Goal: Information Seeking & Learning: Learn about a topic

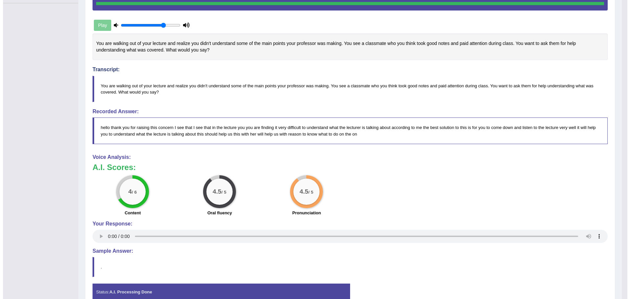
scroll to position [162, 0]
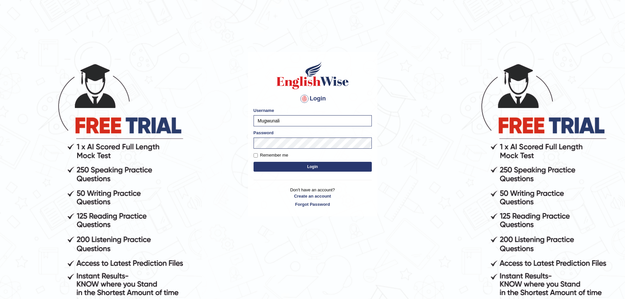
click at [317, 166] on button "Login" at bounding box center [312, 167] width 118 height 10
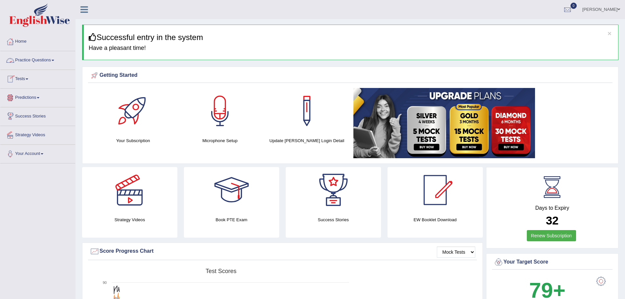
click at [55, 59] on link "Practice Questions" at bounding box center [37, 59] width 75 height 16
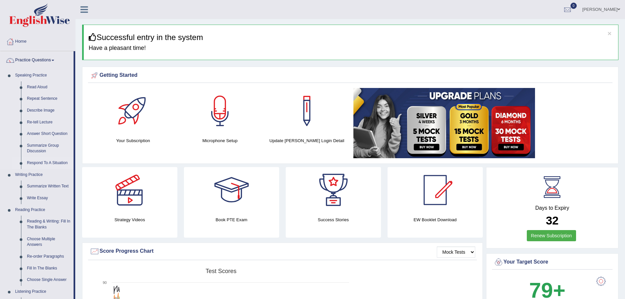
click at [37, 163] on link "Respond To A Situation" at bounding box center [49, 163] width 50 height 12
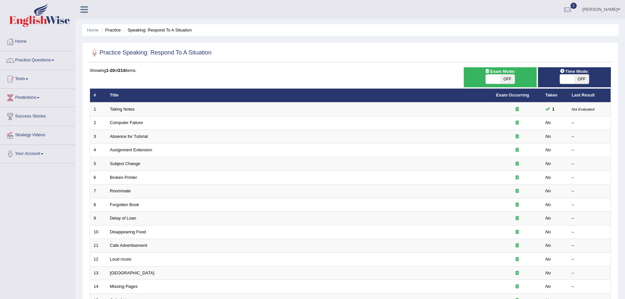
click at [583, 77] on span "OFF" at bounding box center [581, 79] width 14 height 9
checkbox input "true"
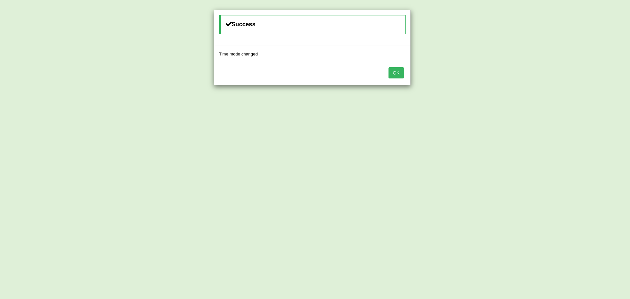
click at [397, 73] on button "OK" at bounding box center [396, 72] width 15 height 11
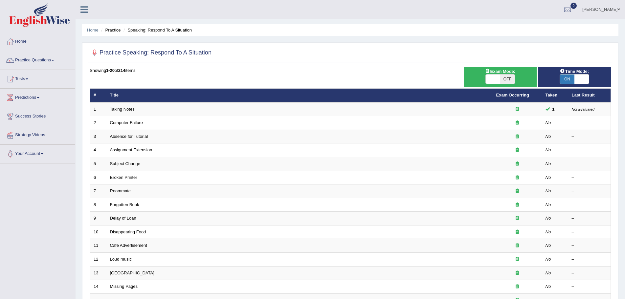
click at [213, 50] on div at bounding box center [350, 52] width 521 height 13
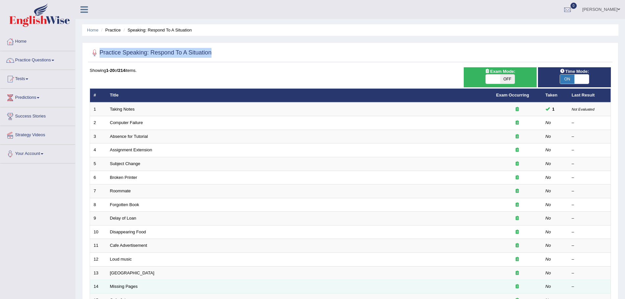
drag, startPoint x: 225, startPoint y: 27, endPoint x: 288, endPoint y: 282, distance: 262.7
click at [270, 151] on div "Home Practice Speaking: Respond To A Situation Practice Speaking: Respond To A …" at bounding box center [350, 209] width 549 height 418
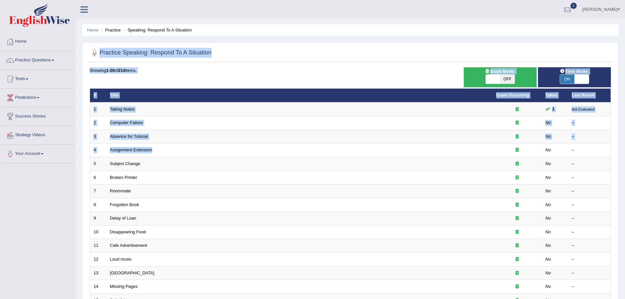
click at [306, 83] on div "Showing 1-20 of 214 items. # Title Exam Occurring Taken Last Result 1 Taking No…" at bounding box center [350, 237] width 521 height 340
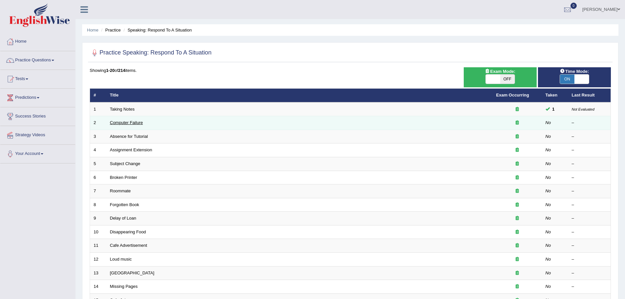
click at [121, 122] on link "Computer Failure" at bounding box center [126, 122] width 33 height 5
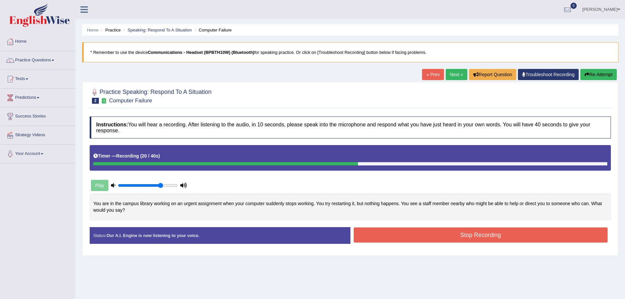
click at [590, 76] on button "Re-Attempt" at bounding box center [598, 74] width 36 height 11
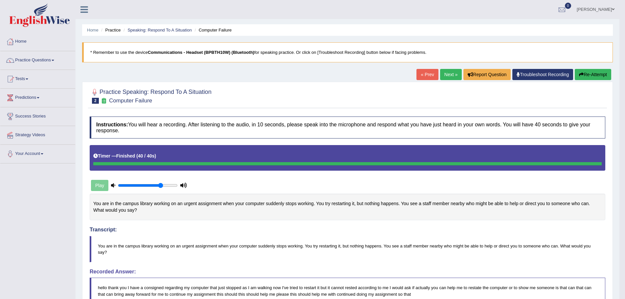
click at [592, 73] on button "Re-Attempt" at bounding box center [592, 74] width 36 height 11
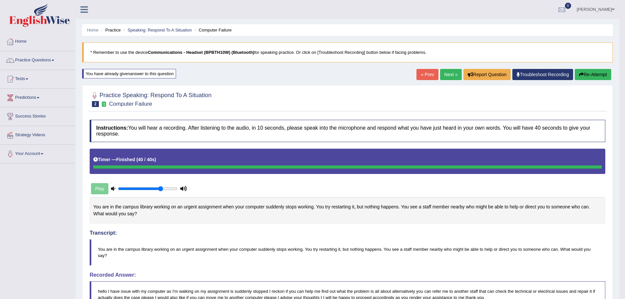
click at [447, 74] on link "Next »" at bounding box center [451, 74] width 22 height 11
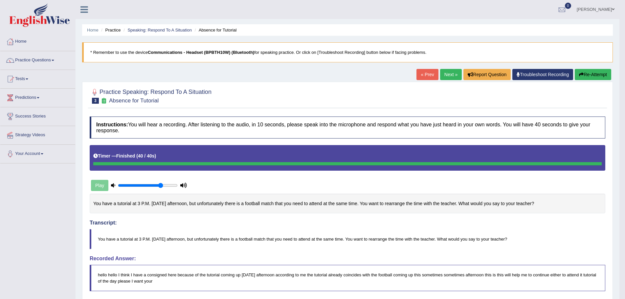
click at [589, 74] on button "Re-Attempt" at bounding box center [592, 74] width 36 height 11
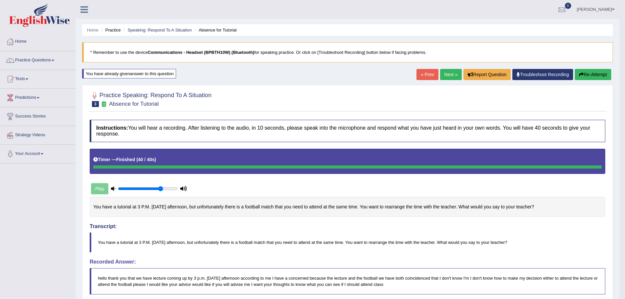
click at [441, 74] on link "Next »" at bounding box center [451, 74] width 22 height 11
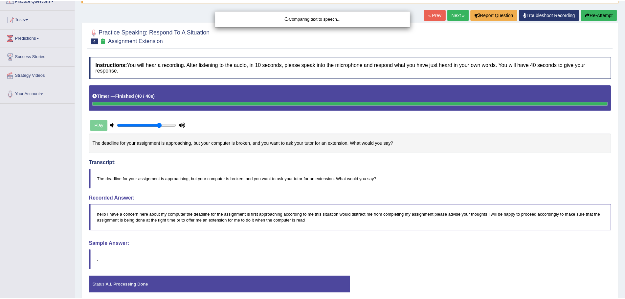
scroll to position [66, 0]
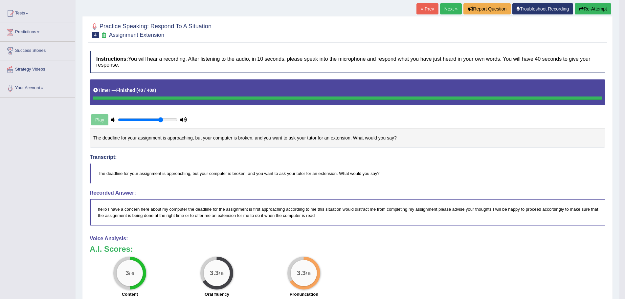
click at [588, 8] on button "Re-Attempt" at bounding box center [592, 8] width 36 height 11
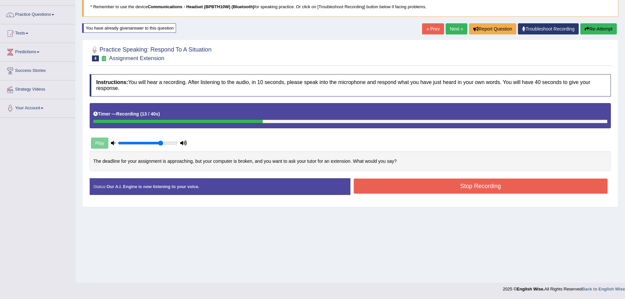
click at [594, 23] on div "Home Practice Speaking: Respond To A Situation Assignment Extension * Remember …" at bounding box center [350, 118] width 549 height 328
click at [593, 29] on button "Re-Attempt" at bounding box center [598, 28] width 36 height 11
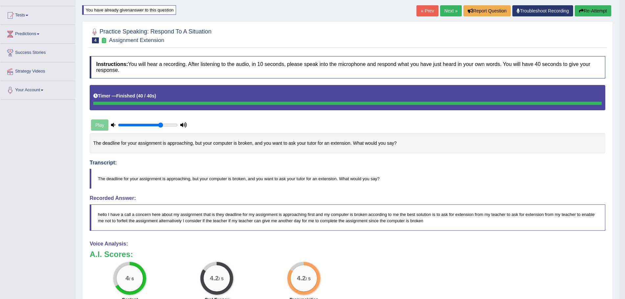
scroll to position [54, 0]
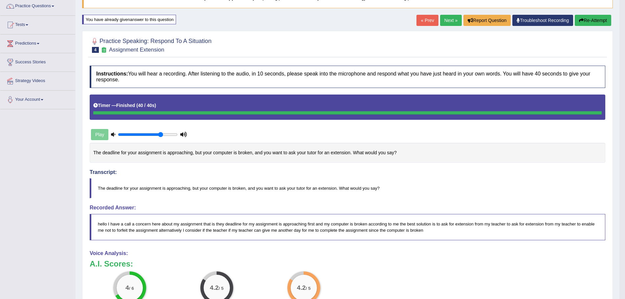
click at [445, 19] on link "Next »" at bounding box center [451, 20] width 22 height 11
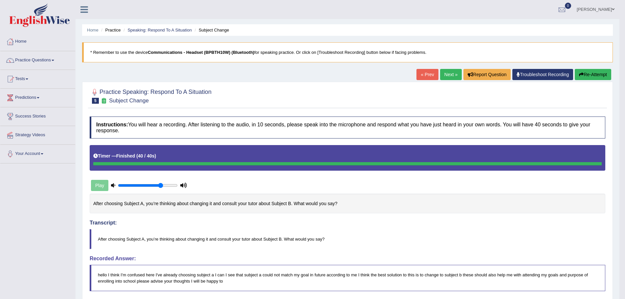
click at [587, 74] on button "Re-Attempt" at bounding box center [592, 74] width 36 height 11
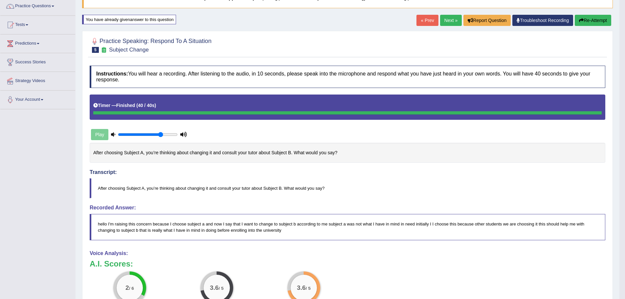
scroll to position [66, 0]
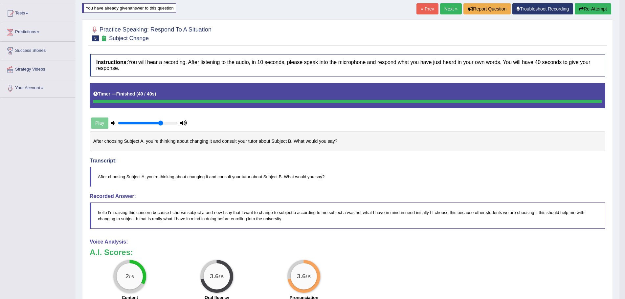
click at [589, 7] on button "Re-Attempt" at bounding box center [592, 8] width 36 height 11
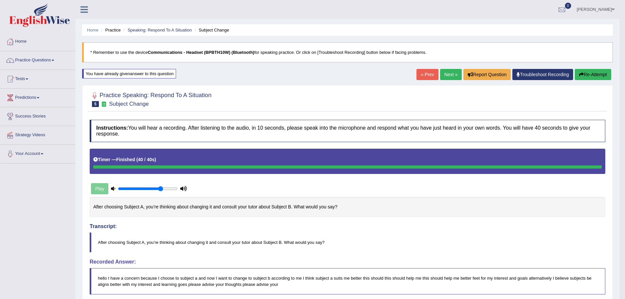
click at [595, 75] on button "Re-Attempt" at bounding box center [592, 74] width 36 height 11
click at [443, 75] on link "Next »" at bounding box center [451, 74] width 22 height 11
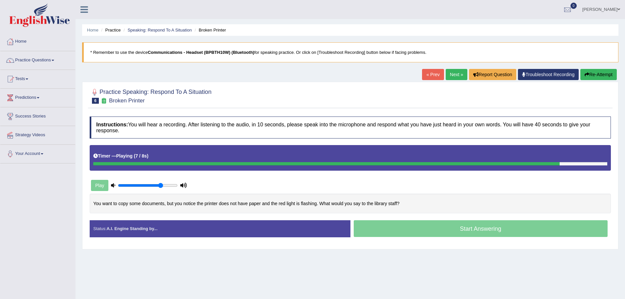
click at [596, 74] on button "Re-Attempt" at bounding box center [598, 74] width 36 height 11
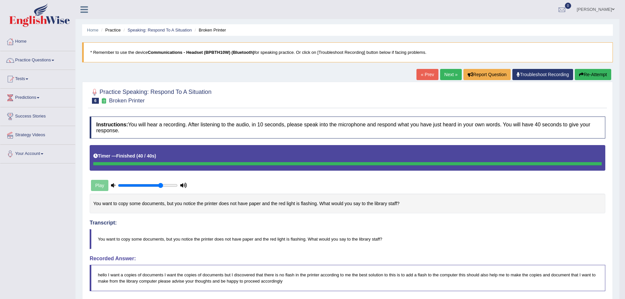
click at [448, 71] on link "Next »" at bounding box center [451, 74] width 22 height 11
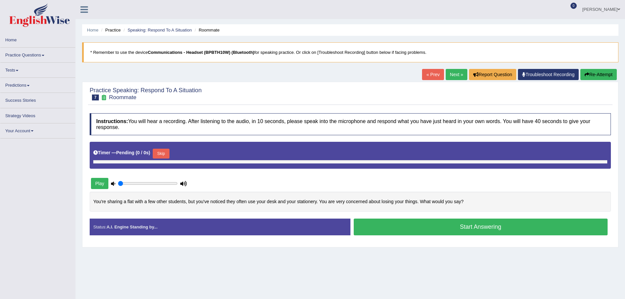
type input "0.75"
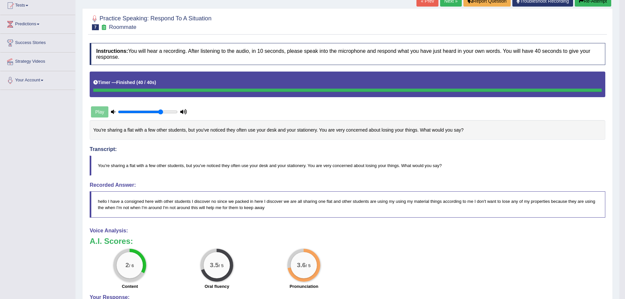
scroll to position [66, 0]
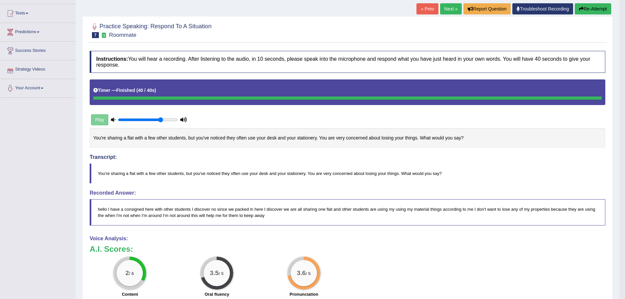
click at [582, 7] on icon "button" at bounding box center [581, 9] width 5 height 5
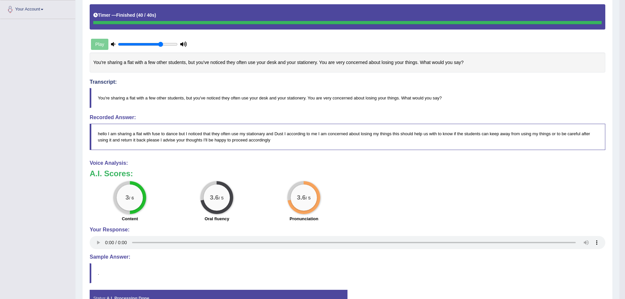
scroll to position [54, 0]
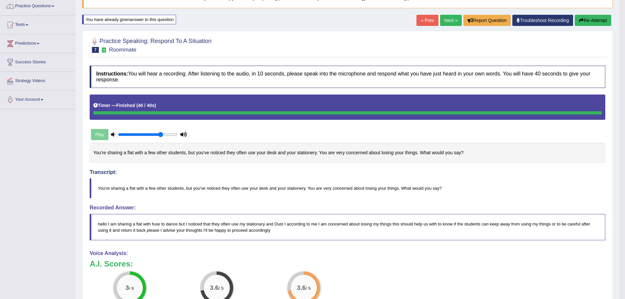
click at [586, 20] on button "Re-Attempt" at bounding box center [592, 20] width 36 height 11
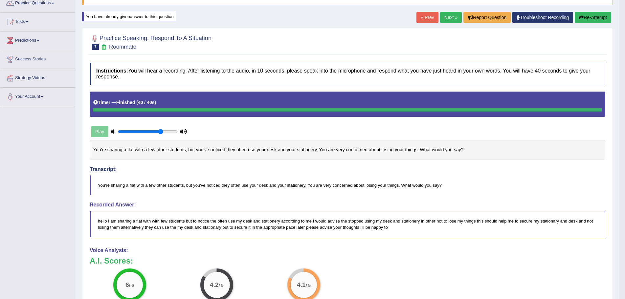
scroll to position [46, 0]
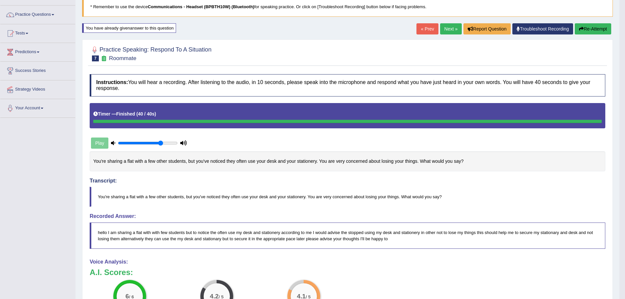
click at [443, 28] on link "Next »" at bounding box center [451, 28] width 22 height 11
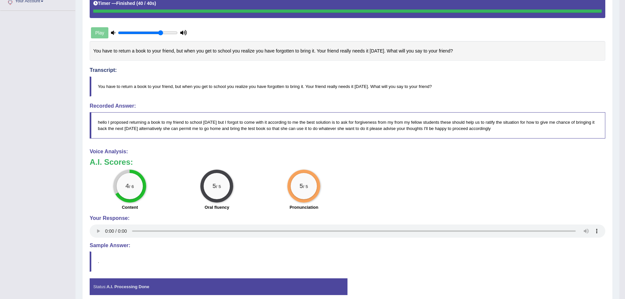
scroll to position [51, 0]
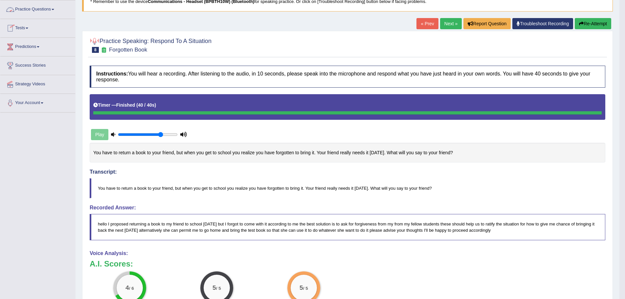
click at [55, 8] on link "Practice Questions" at bounding box center [37, 8] width 75 height 16
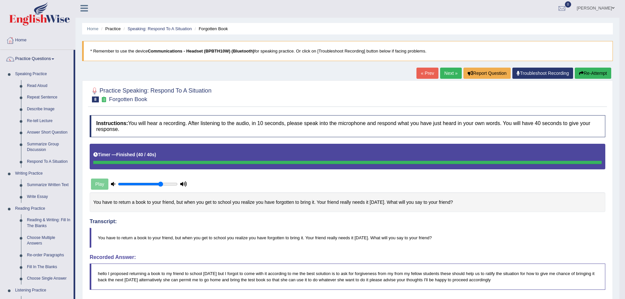
scroll to position [0, 0]
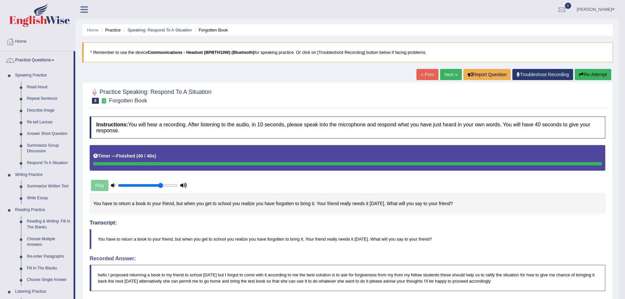
click at [446, 75] on link "Next »" at bounding box center [451, 74] width 22 height 11
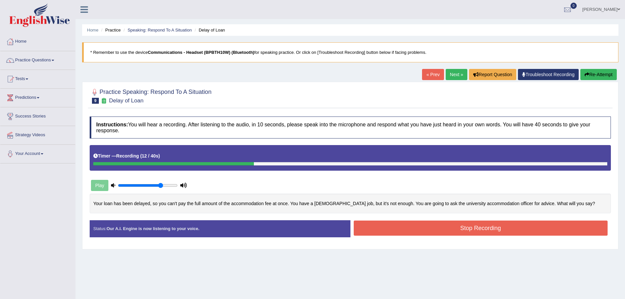
click at [593, 74] on button "Re-Attempt" at bounding box center [598, 74] width 36 height 11
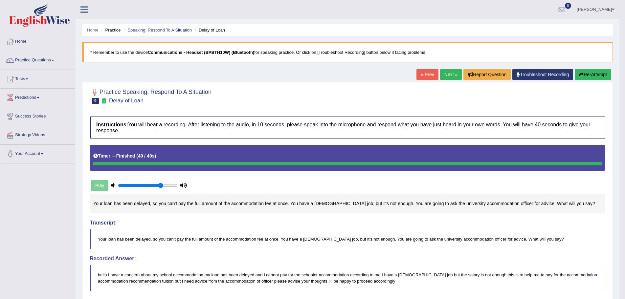
click at [445, 74] on link "Next »" at bounding box center [451, 74] width 22 height 11
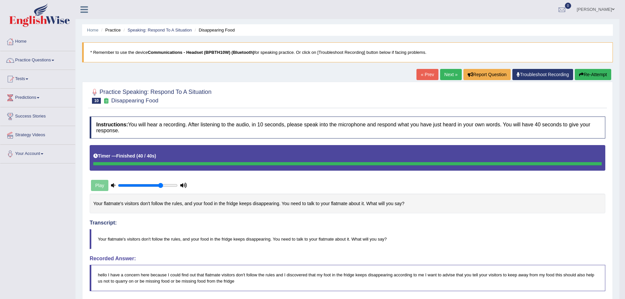
click at [584, 73] on button "Re-Attempt" at bounding box center [592, 74] width 36 height 11
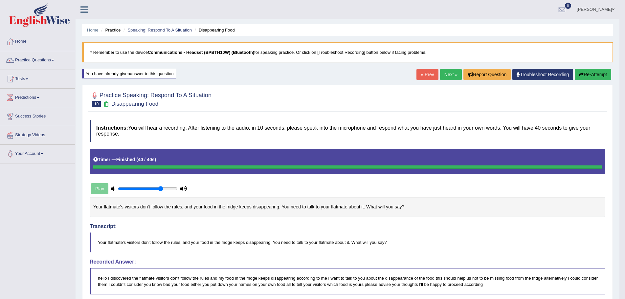
click at [54, 61] on span at bounding box center [53, 60] width 3 height 1
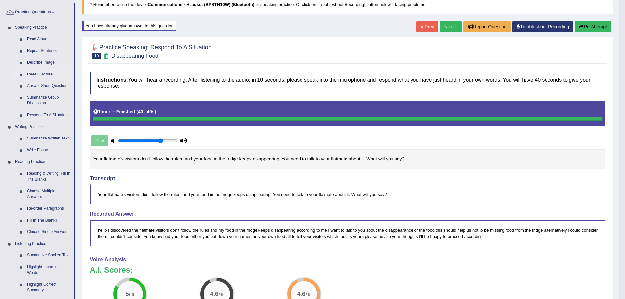
scroll to position [66, 0]
